Goal: Task Accomplishment & Management: Manage account settings

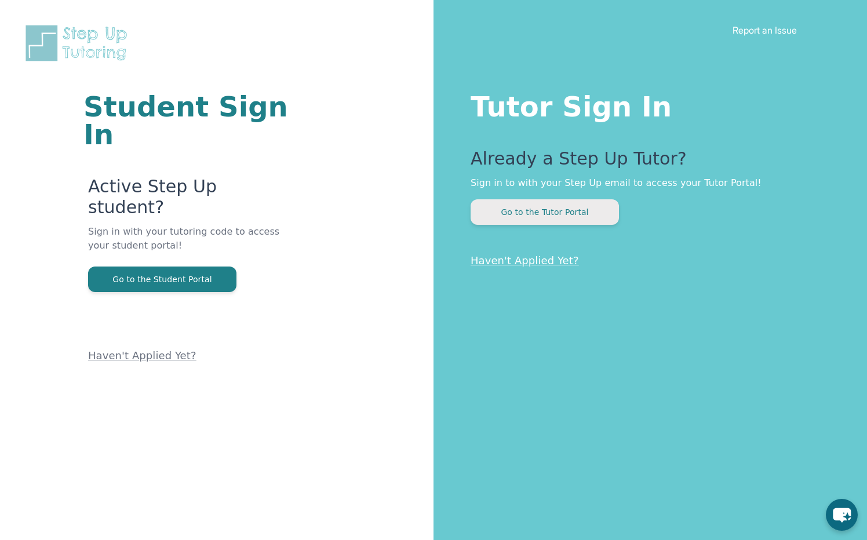
click at [508, 218] on button "Go to the Tutor Portal" at bounding box center [545, 212] width 148 height 26
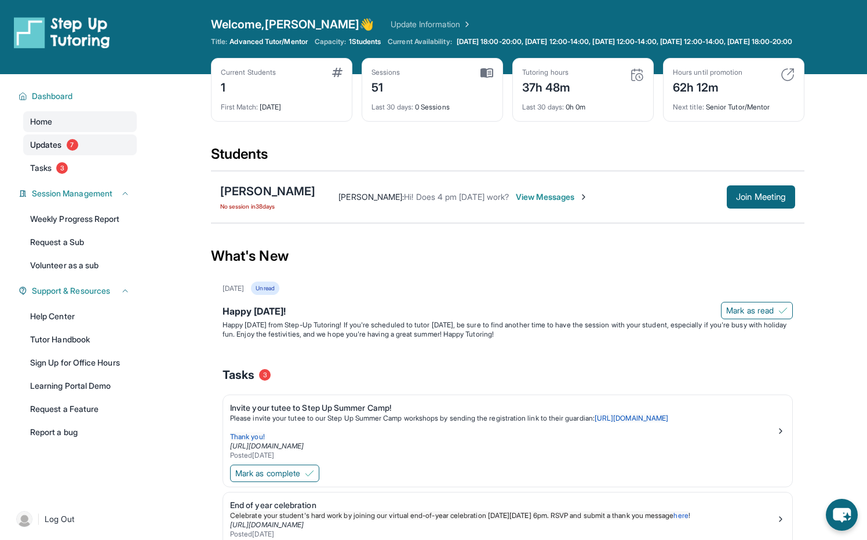
click at [31, 151] on span "Updates" at bounding box center [46, 145] width 32 height 12
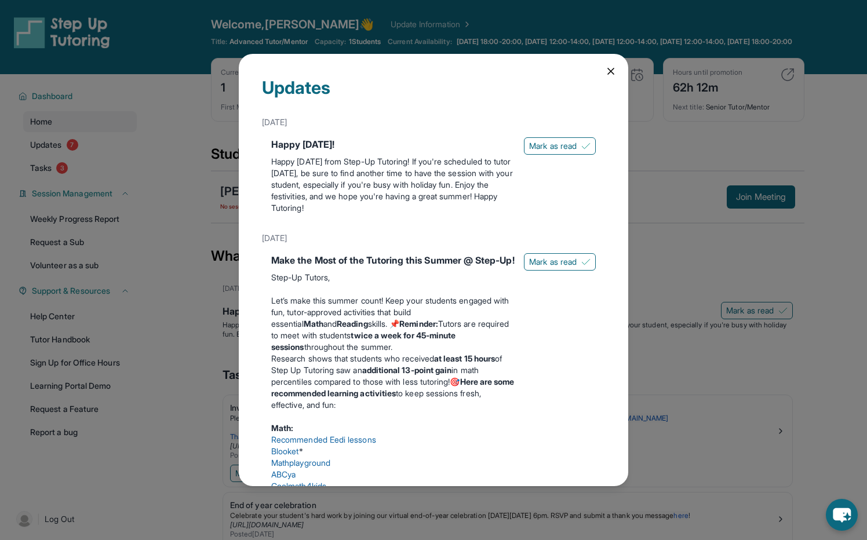
click at [605, 69] on icon at bounding box center [611, 72] width 12 height 12
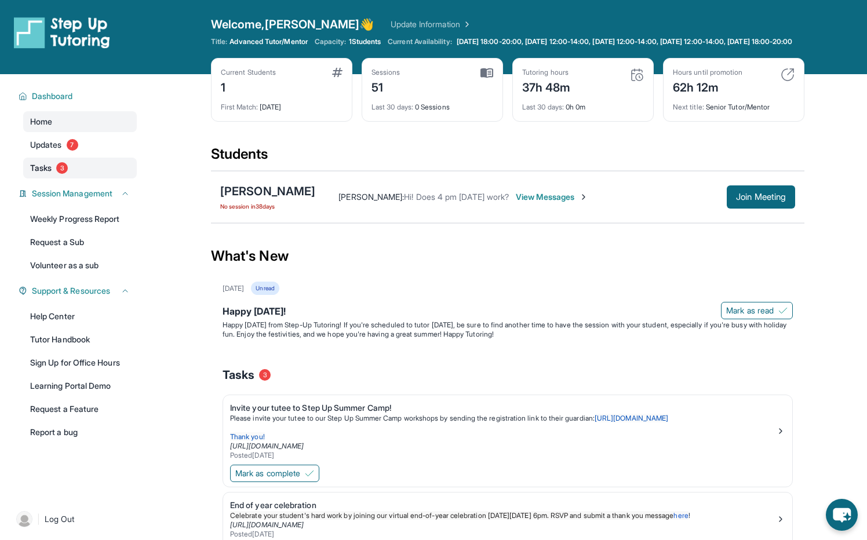
click at [27, 179] on link "Tasks 3" at bounding box center [80, 168] width 114 height 21
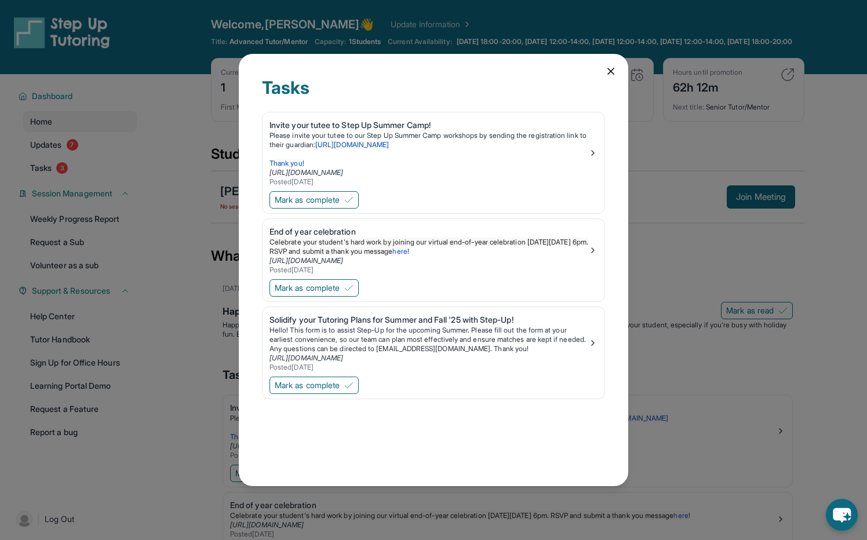
click at [614, 68] on icon at bounding box center [611, 72] width 12 height 12
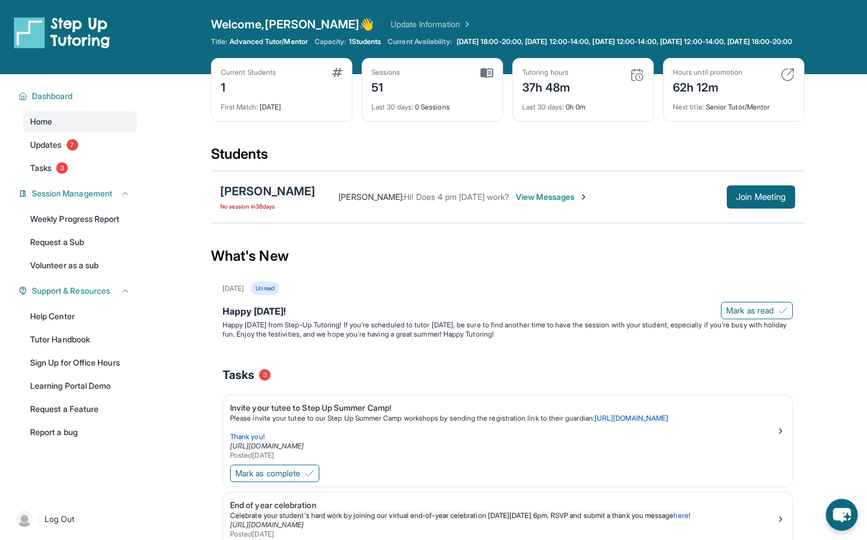
click at [289, 199] on div "[PERSON_NAME]" at bounding box center [267, 191] width 95 height 16
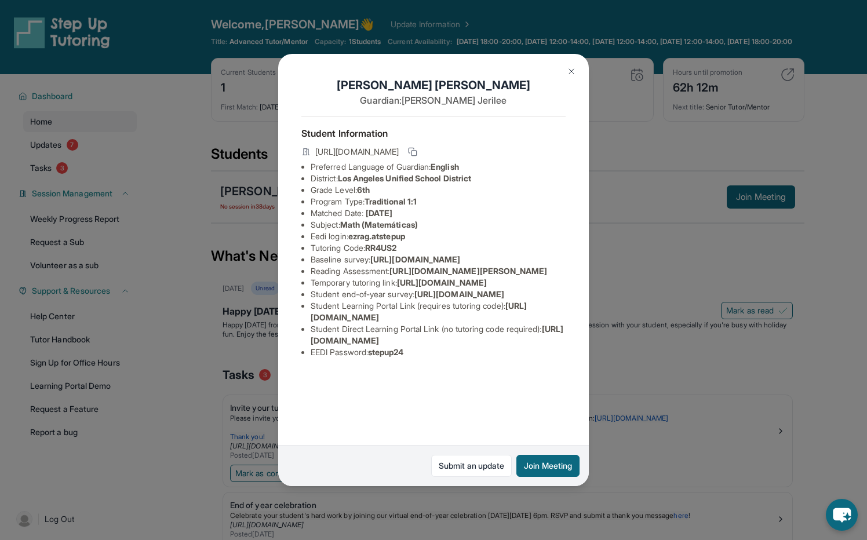
scroll to position [73, 0]
click at [571, 68] on img at bounding box center [571, 71] width 9 height 9
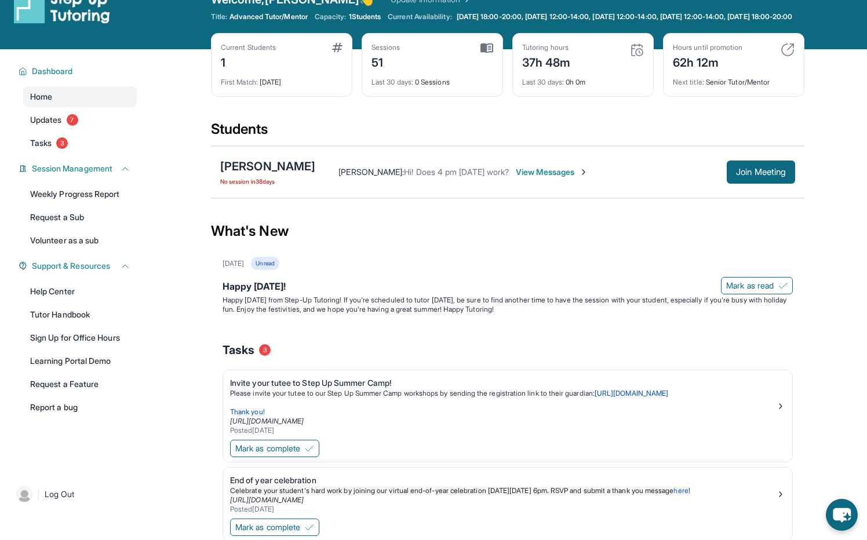
scroll to position [0, 0]
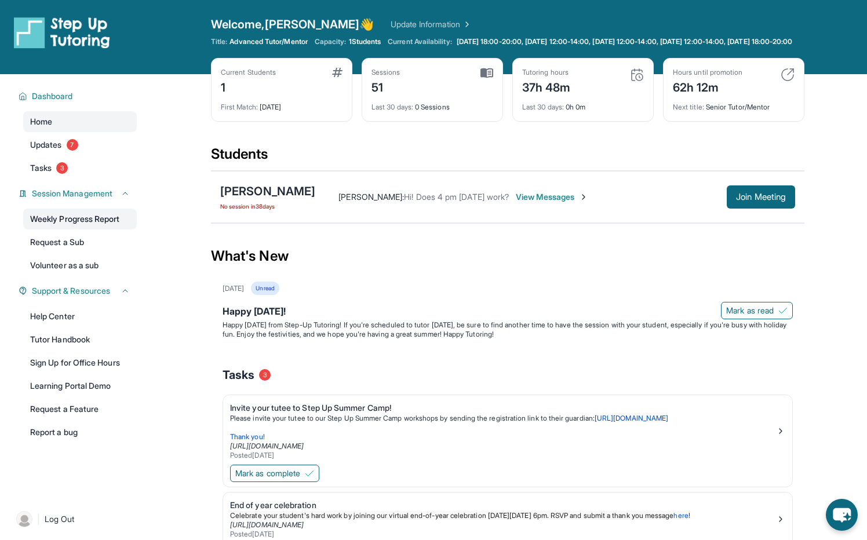
click at [73, 230] on link "Weekly Progress Report" at bounding box center [80, 219] width 114 height 21
